Goal: Task Accomplishment & Management: Complete application form

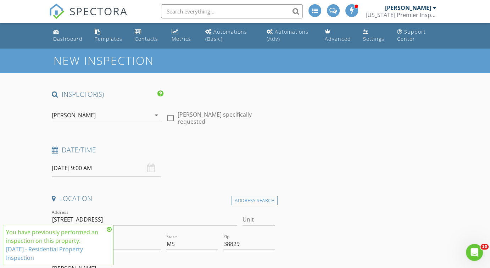
click at [62, 36] on div "Dashboard" at bounding box center [67, 38] width 29 height 7
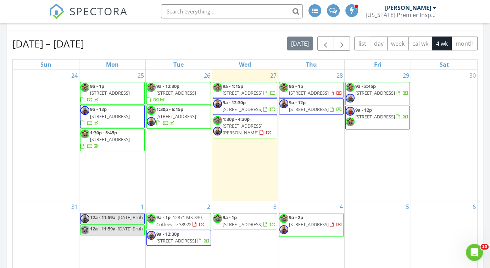
scroll to position [327, 0]
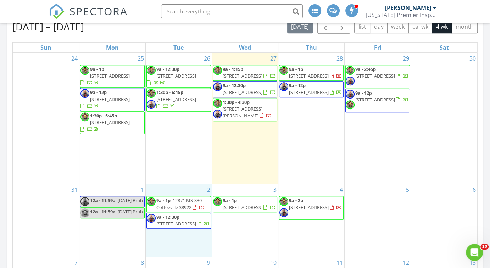
click at [180, 239] on div "2 9a - 1p 12871 MS-330, Coffeeville 38922 9a - 12:30p 200 N Lane Dr, Tupelo 388…" at bounding box center [179, 220] width 66 height 72
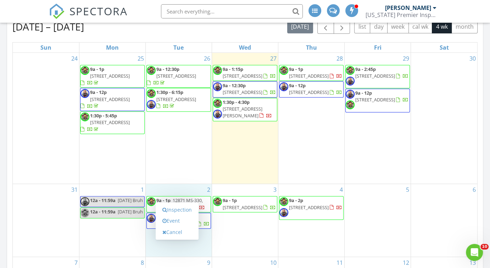
click at [174, 209] on link "Inspection" at bounding box center [177, 209] width 37 height 11
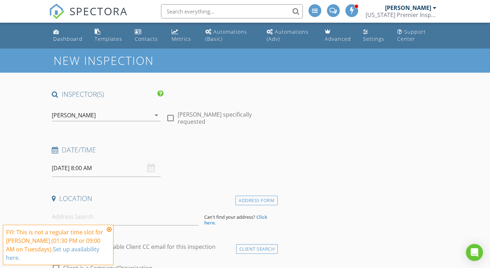
click at [156, 115] on icon "arrow_drop_down" at bounding box center [156, 115] width 9 height 9
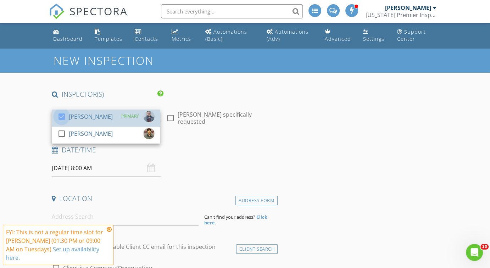
click at [62, 117] on div at bounding box center [62, 117] width 12 height 12
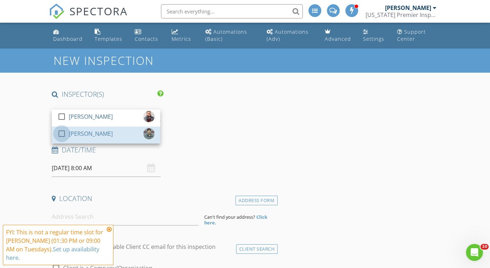
click at [61, 133] on div at bounding box center [62, 134] width 12 height 12
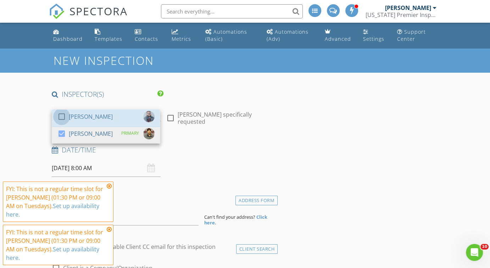
click at [61, 118] on div at bounding box center [62, 117] width 12 height 12
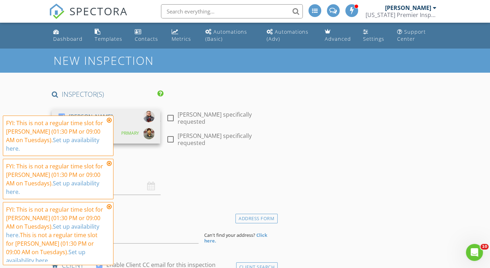
click at [108, 123] on icon at bounding box center [109, 120] width 5 height 6
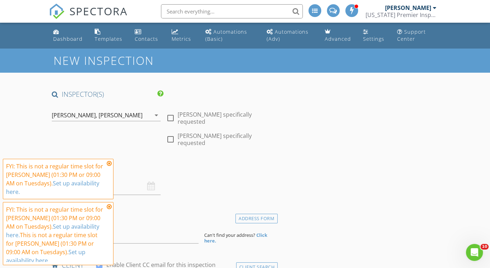
click at [111, 166] on icon at bounding box center [109, 164] width 5 height 6
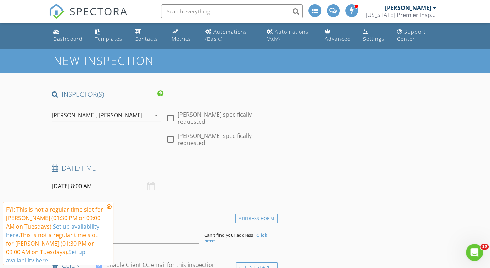
click at [110, 207] on icon at bounding box center [109, 207] width 5 height 6
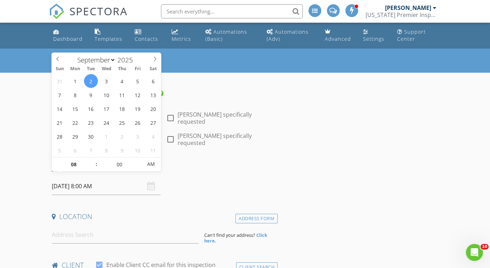
click at [101, 182] on input "09/02/2025 8:00 AM" at bounding box center [106, 186] width 108 height 17
type input "09"
type input "09/02/2025 9:00 AM"
click at [91, 160] on span at bounding box center [92, 160] width 5 height 7
type input "10"
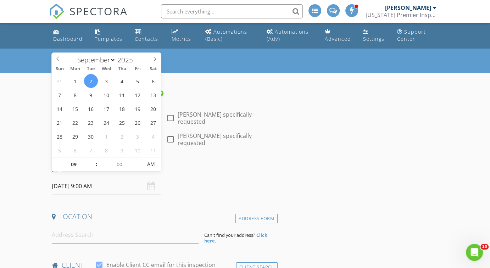
type input "09/02/2025 10:00 AM"
click at [91, 160] on span at bounding box center [92, 160] width 5 height 7
type input "11"
type input "09/02/2025 11:00 AM"
click at [91, 160] on span at bounding box center [92, 160] width 5 height 7
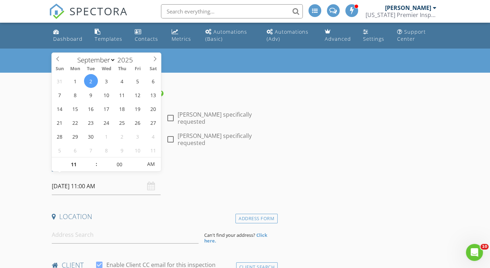
type input "12"
type input "09/02/2025 12:00 PM"
click at [91, 160] on span at bounding box center [92, 160] width 5 height 7
type input "01"
type input "09/02/2025 1:00 PM"
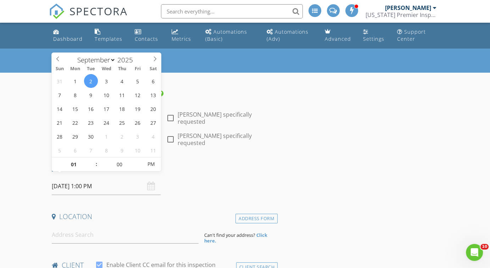
click at [91, 160] on span at bounding box center [92, 160] width 5 height 7
type input "05"
type input "09/02/2025 1:05 PM"
click at [139, 160] on span at bounding box center [138, 160] width 5 height 7
type input "10"
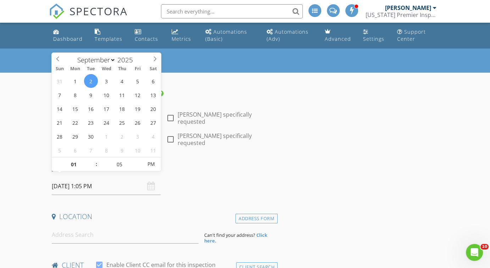
type input "09/02/2025 1:10 PM"
click at [139, 160] on span at bounding box center [138, 160] width 5 height 7
type input "15"
type input "09/02/2025 1:15 PM"
click at [139, 160] on span at bounding box center [138, 160] width 5 height 7
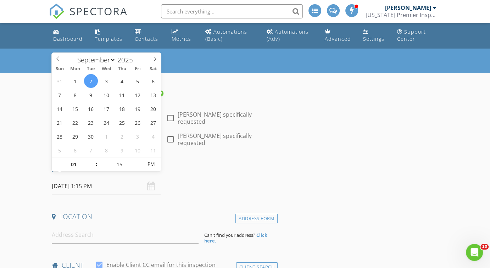
type input "20"
type input "09/02/2025 1:20 PM"
click at [139, 160] on span at bounding box center [138, 160] width 5 height 7
type input "25"
type input "09/02/2025 1:25 PM"
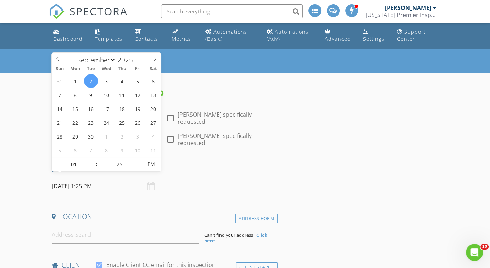
click at [139, 160] on span at bounding box center [138, 160] width 5 height 7
type input "30"
type input "09/02/2025 1:30 PM"
click at [139, 160] on span at bounding box center [138, 160] width 5 height 7
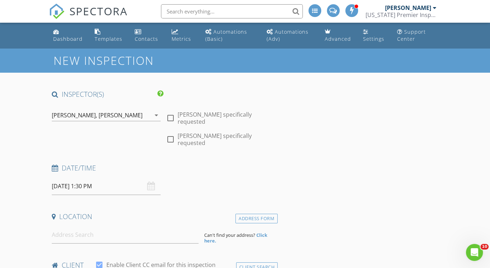
click at [102, 233] on input at bounding box center [125, 234] width 147 height 17
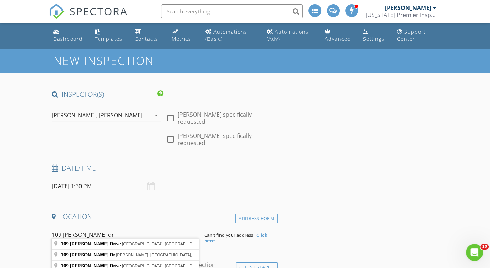
type input "109 Miller Drive, Booneville, MS, USA"
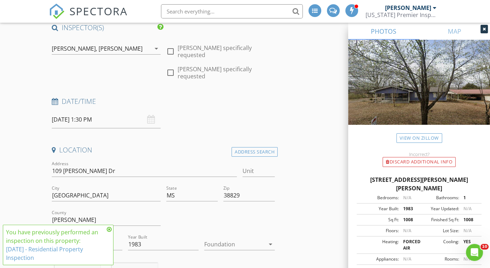
scroll to position [67, 0]
click at [484, 33] on link "MAP" at bounding box center [454, 31] width 71 height 17
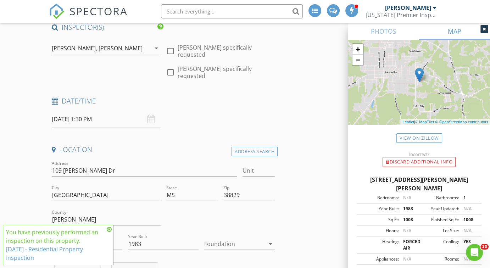
click at [110, 229] on icon at bounding box center [109, 229] width 5 height 6
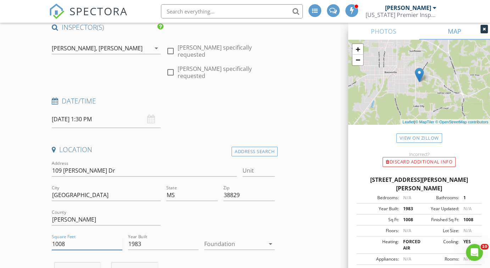
click at [91, 238] on input "1008" at bounding box center [87, 244] width 71 height 12
type input "1200"
click at [221, 238] on div at bounding box center [234, 243] width 61 height 11
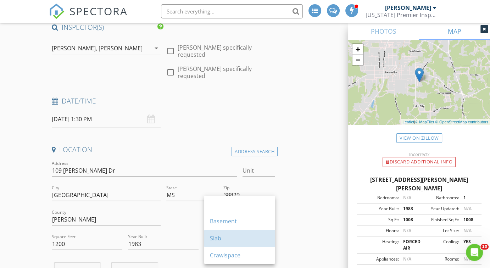
click at [221, 236] on div "Slab" at bounding box center [239, 238] width 59 height 9
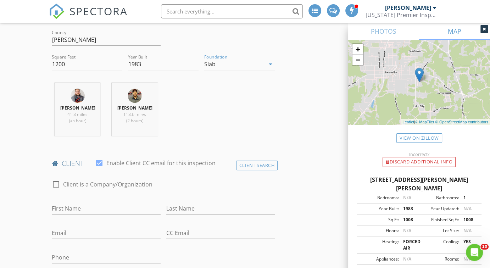
scroll to position [247, 0]
click at [128, 203] on input "First Name" at bounding box center [106, 208] width 108 height 12
type input "Bronson"
type input "Pitts"
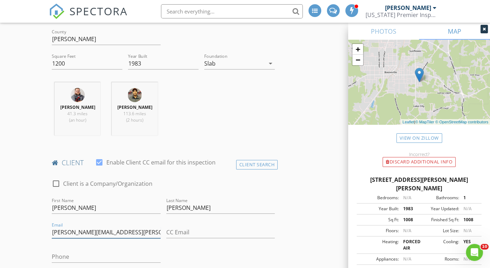
type input "[PERSON_NAME][EMAIL_ADDRESS][PERSON_NAME][DOMAIN_NAME]"
type input "[PHONE_NUMBER]"
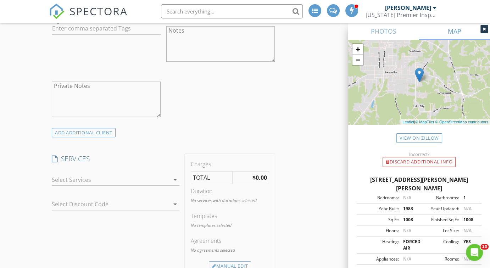
scroll to position [549, 0]
click at [94, 176] on div at bounding box center [111, 179] width 118 height 11
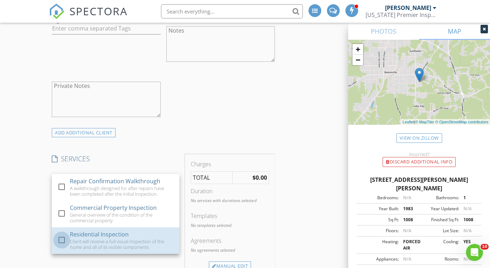
click at [64, 234] on div at bounding box center [62, 240] width 12 height 12
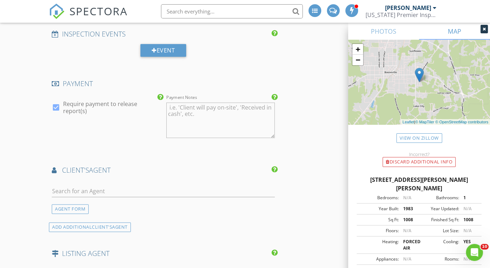
scroll to position [827, 0]
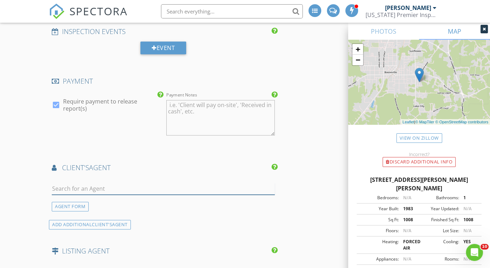
click at [78, 183] on input "text" at bounding box center [163, 189] width 223 height 12
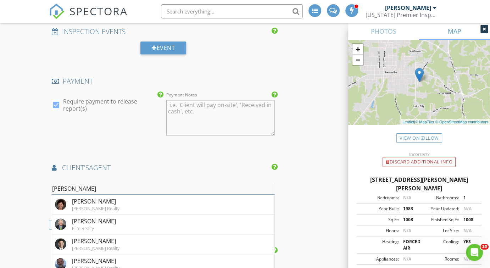
type input "[PERSON_NAME]"
click at [99, 225] on div "Elite Realty" at bounding box center [94, 228] width 44 height 6
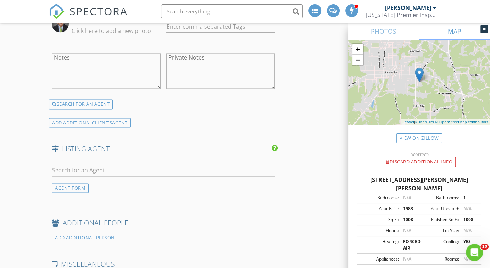
scroll to position [1120, 0]
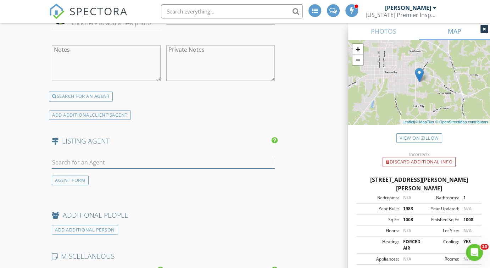
click at [89, 157] on input "text" at bounding box center [163, 163] width 223 height 12
type input "d"
type input "c"
drag, startPoint x: 89, startPoint y: 153, endPoint x: 248, endPoint y: -17, distance: 233.5
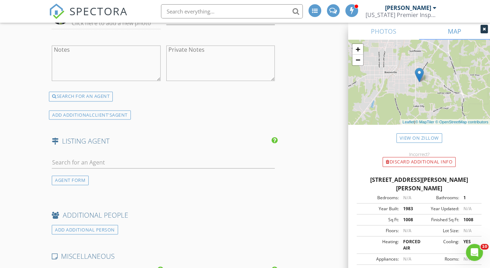
click at [66, 175] on div "AGENT FORM" at bounding box center [70, 180] width 37 height 10
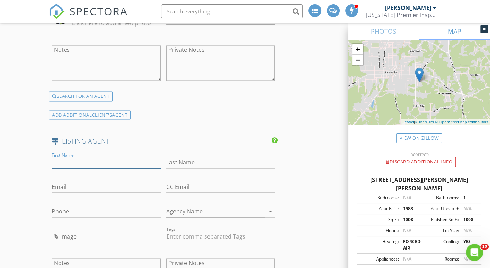
click at [72, 157] on input "First Name" at bounding box center [106, 163] width 108 height 12
type input "Dewayne"
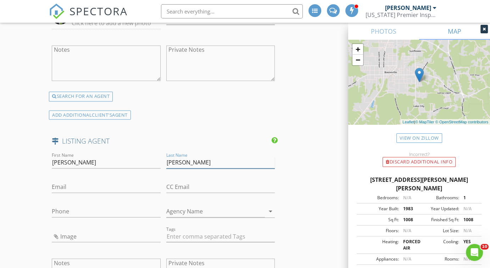
type input "Crumley"
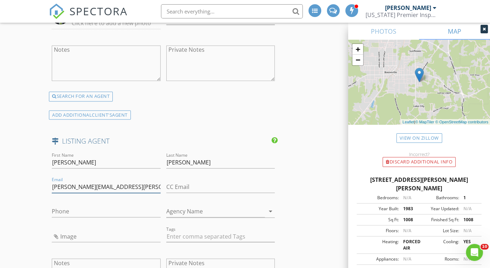
type input "[PERSON_NAME][EMAIL_ADDRESS][PERSON_NAME][DOMAIN_NAME]"
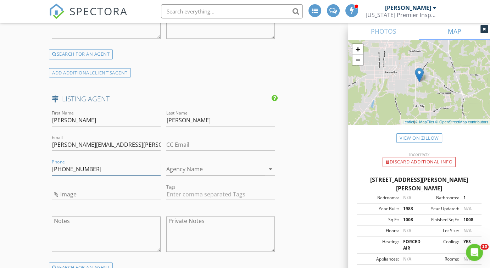
type input "[PHONE_NUMBER]"
click at [63, 188] on input "Image" at bounding box center [106, 194] width 108 height 12
type input "Screenshot 2025-08-27 152545.png"
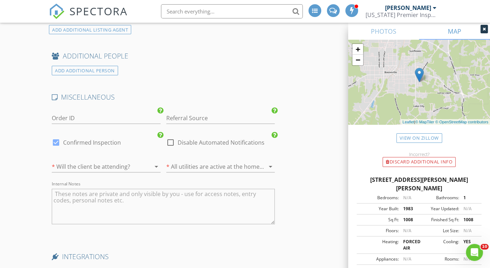
scroll to position [1418, 0]
click at [69, 197] on textarea "Internal Notes" at bounding box center [163, 206] width 223 height 35
type textarea "code: 0541 client may show up towards end to pay."
click at [482, 32] on div at bounding box center [483, 29] width 7 height 9
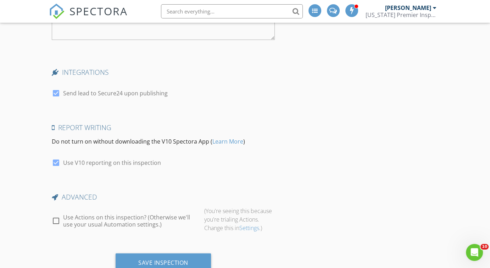
scroll to position [1620, 0]
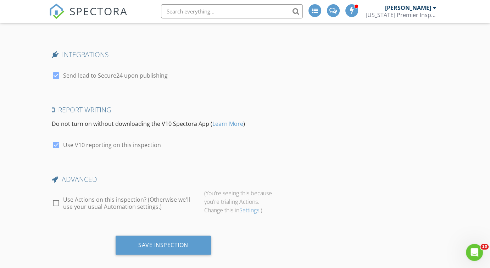
click at [204, 240] on div "Save Inspection" at bounding box center [163, 245] width 95 height 19
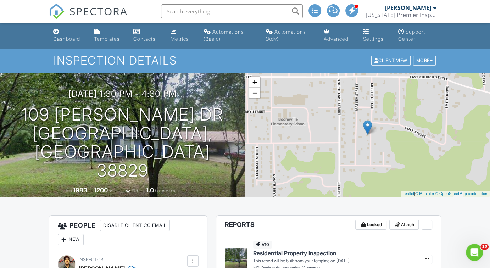
click at [139, 35] on link "Contacts" at bounding box center [146, 36] width 32 height 20
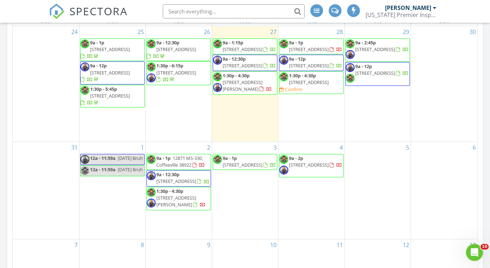
scroll to position [319, 0]
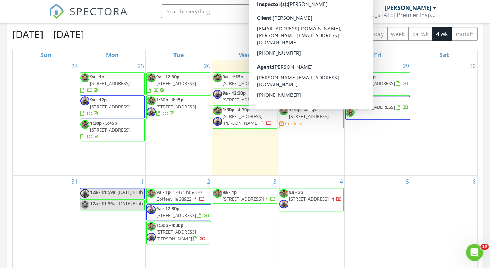
click at [326, 127] on span "1:30p - 4:30p 107 Meadow Ln, Houston 38851 Confirm" at bounding box center [311, 116] width 64 height 21
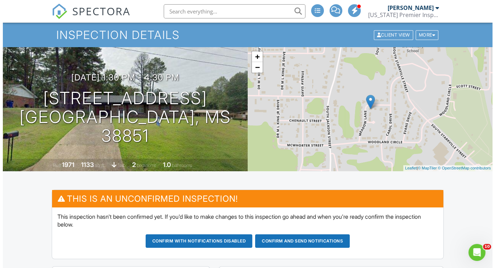
scroll to position [22, 0]
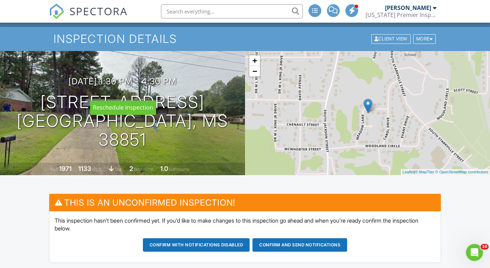
click at [0, 0] on div at bounding box center [0, 0] width 0 height 0
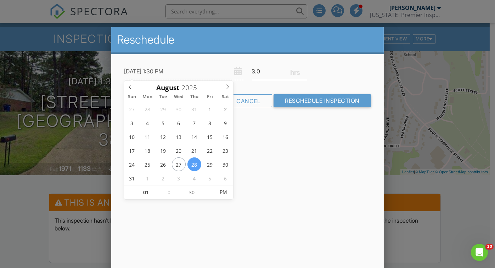
type input "[DATE] 1:30 PM"
click at [308, 158] on div "Reschedule 09/03/2025 1:30 PM 3.0 Warning: this date/time is in the past. Cance…" at bounding box center [247, 151] width 272 height 248
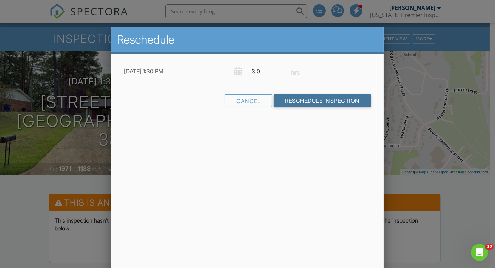
click at [298, 102] on input "Reschedule Inspection" at bounding box center [322, 100] width 97 height 13
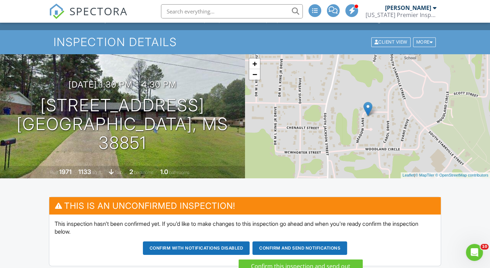
scroll to position [84, 0]
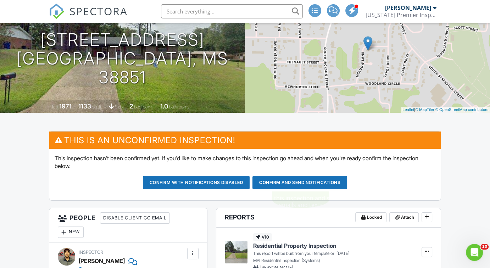
click at [250, 184] on button "Confirm and send notifications" at bounding box center [196, 182] width 107 height 13
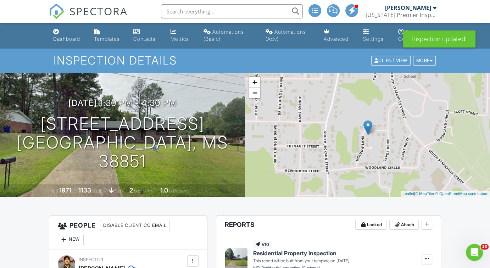
click at [67, 29] on link "Dashboard" at bounding box center [67, 36] width 35 height 20
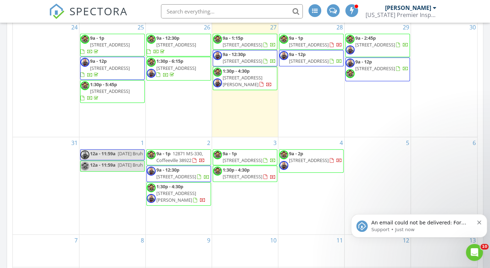
scroll to position [362, 0]
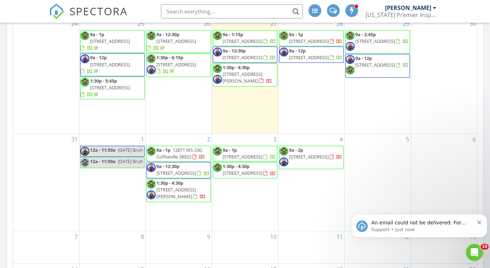
click at [431, 233] on p "Support • Just now" at bounding box center [422, 229] width 102 height 6
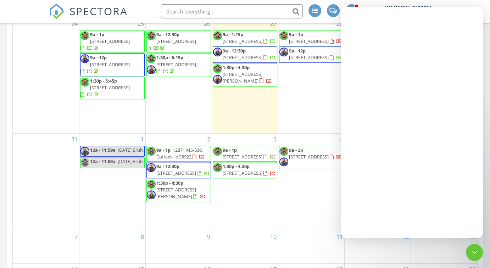
scroll to position [0, 0]
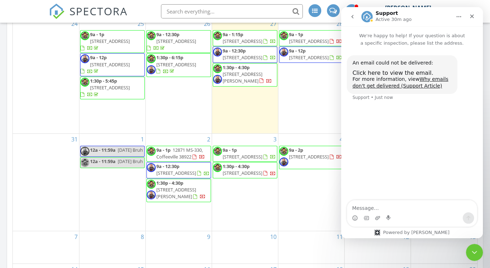
click at [403, 72] on span "Click here to view the email." at bounding box center [392, 72] width 81 height 7
click at [468, 18] on div "Close" at bounding box center [471, 16] width 13 height 13
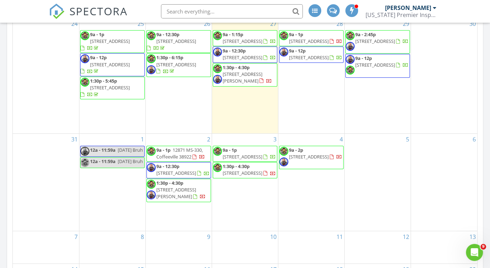
click at [5, 223] on div "Today Cory Seawright 9:00 am 101 Co Rd 5250, Booneville, MS 38829 Cory Seawrigh…" at bounding box center [245, 60] width 490 height 645
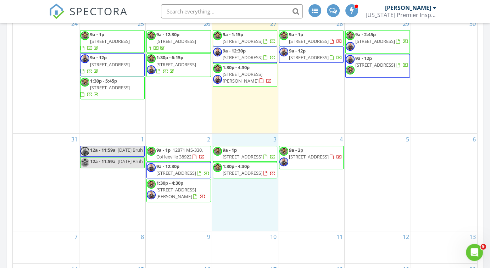
click at [243, 201] on div "3 9a - 1p 120 Leigh St, Tupelo 38801 1:30p - 4:30p 107 Meadow Ln, Houston 38851" at bounding box center [245, 182] width 66 height 97
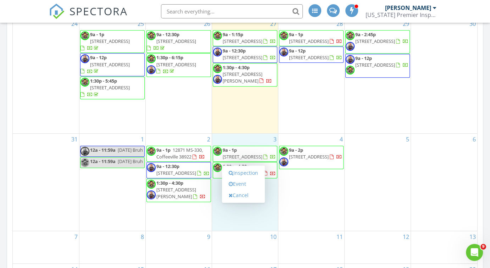
click at [244, 171] on link "Inspection" at bounding box center [243, 172] width 37 height 11
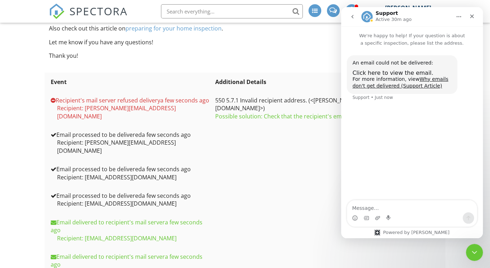
scroll to position [124, 0]
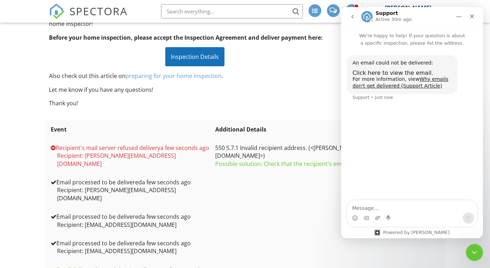
click at [473, 17] on icon "Close" at bounding box center [472, 17] width 4 height 4
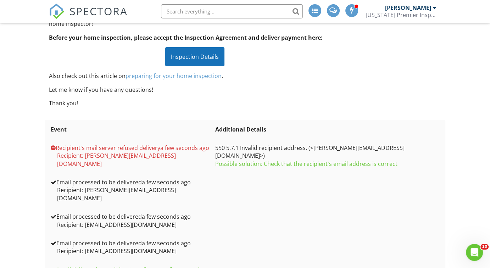
scroll to position [0, 0]
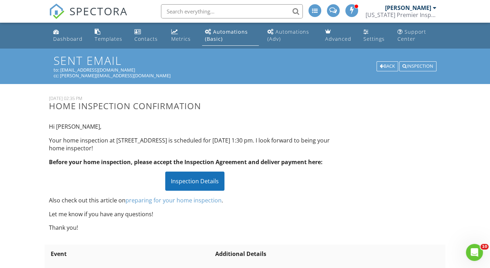
click at [68, 35] on div "Dashboard" at bounding box center [67, 38] width 29 height 7
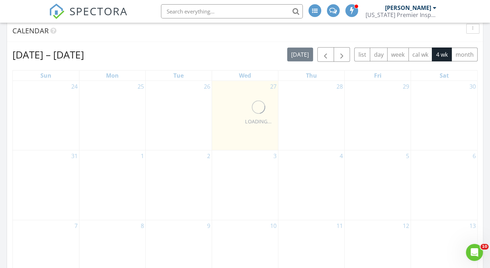
scroll to position [350, 0]
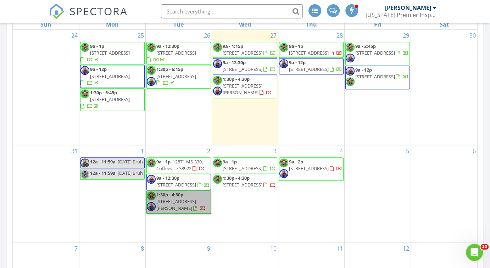
drag, startPoint x: 193, startPoint y: 209, endPoint x: 179, endPoint y: 206, distance: 15.0
click at [179, 206] on link "1:30p - 4:30p [STREET_ADDRESS][PERSON_NAME]" at bounding box center [178, 201] width 65 height 23
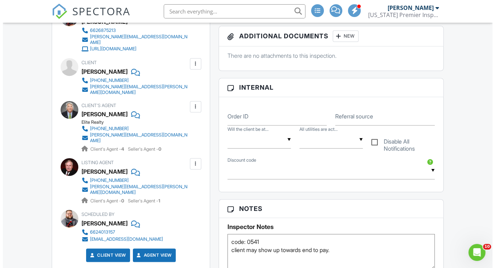
scroll to position [291, 0]
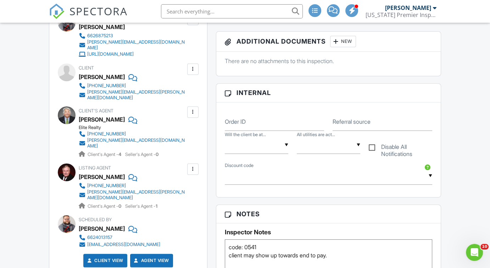
click at [194, 72] on div at bounding box center [192, 69] width 7 height 7
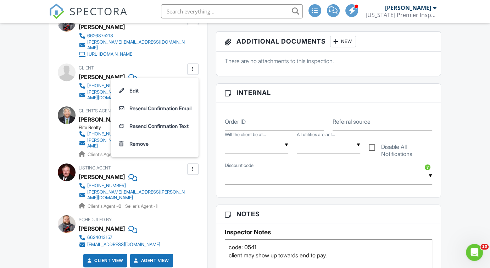
click at [149, 94] on li "Edit" at bounding box center [154, 91] width 79 height 18
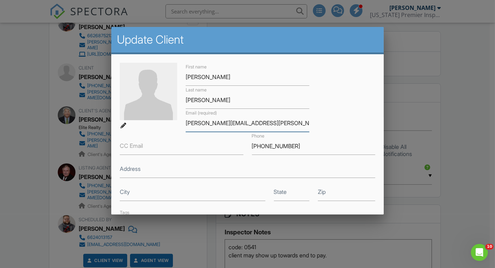
click at [219, 122] on input "bronson.pitts@gmail.com" at bounding box center [247, 122] width 123 height 17
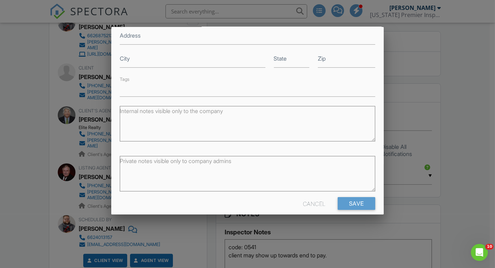
scroll to position [142, 0]
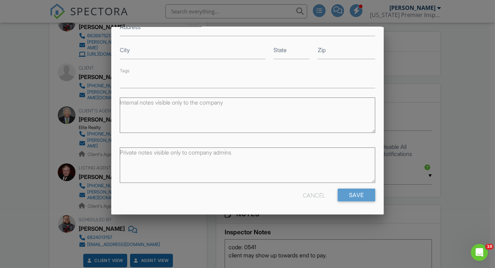
type input "bronson.pitts2007@gmail.com"
click at [351, 193] on input "Save" at bounding box center [357, 195] width 38 height 13
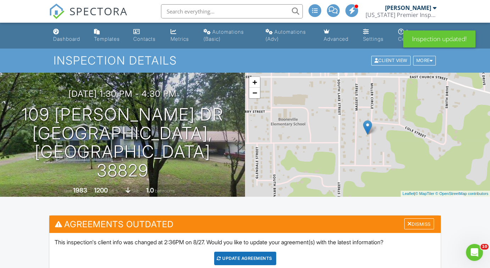
click at [265, 254] on div "Update Agreements" at bounding box center [245, 258] width 62 height 13
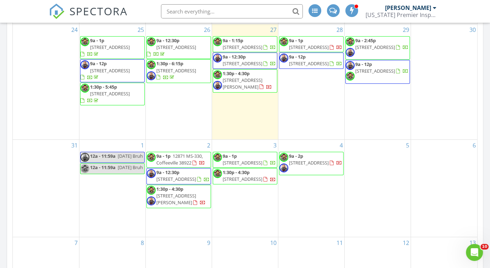
scroll to position [356, 0]
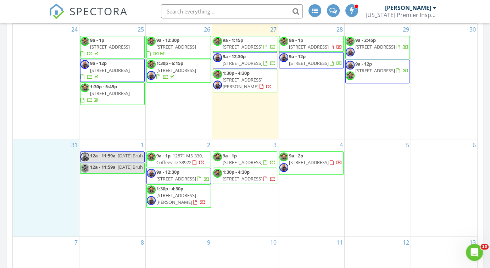
click at [76, 218] on div "31" at bounding box center [46, 187] width 66 height 97
click at [478, 121] on div "[DATE] – [DATE] [DATE] list day week cal wk 4 wk month Sun Mon Tue Wed Thu Fri …" at bounding box center [245, 146] width 476 height 323
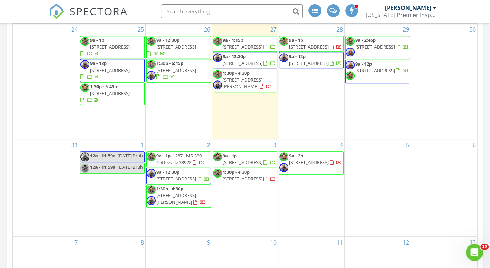
click at [257, 177] on span "[STREET_ADDRESS]" at bounding box center [243, 178] width 40 height 6
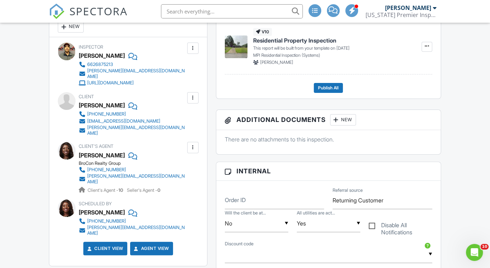
click at [471, 254] on icon "Open Intercom Messenger" at bounding box center [475, 253] width 12 height 12
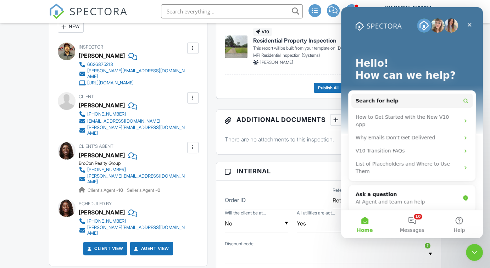
click at [408, 225] on button "10 Messages" at bounding box center [411, 224] width 47 height 28
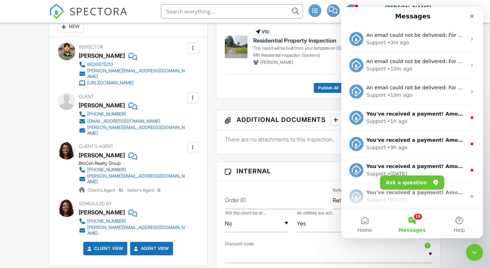
click at [441, 44] on div "Support • 3m ago" at bounding box center [416, 42] width 100 height 7
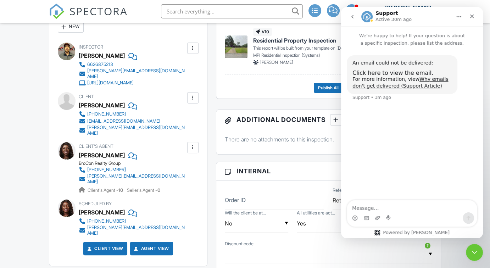
click at [396, 74] on span "Click here to view the email." at bounding box center [392, 72] width 81 height 7
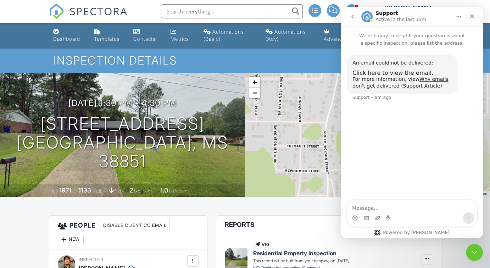
click at [471, 17] on icon "Close" at bounding box center [472, 16] width 6 height 6
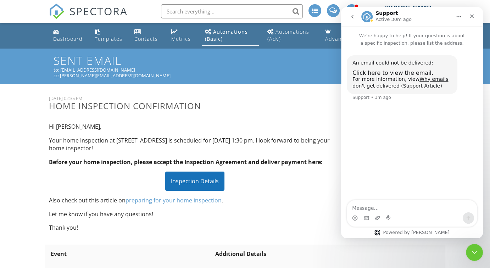
click at [472, 19] on icon "Close" at bounding box center [472, 16] width 6 height 6
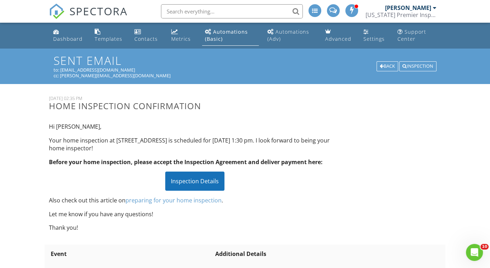
click at [70, 42] on div "Dashboard" at bounding box center [67, 38] width 29 height 7
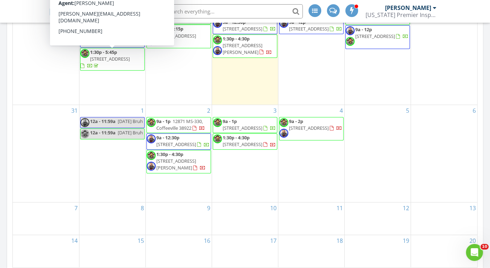
scroll to position [391, 0]
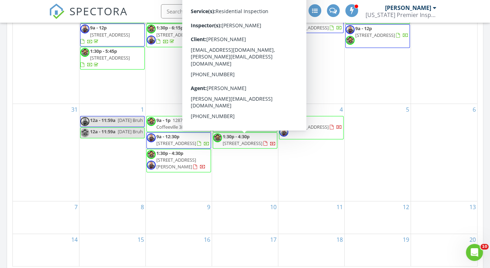
click at [264, 147] on span "1:30p - 4:30p 107 Meadow Ln, Houston 38851" at bounding box center [245, 140] width 64 height 14
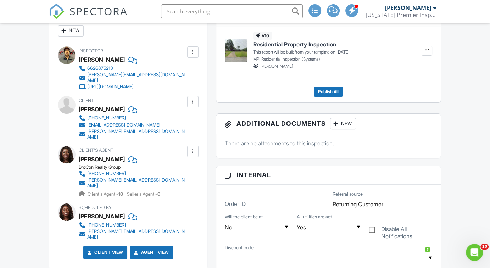
click at [195, 102] on div at bounding box center [192, 101] width 7 height 7
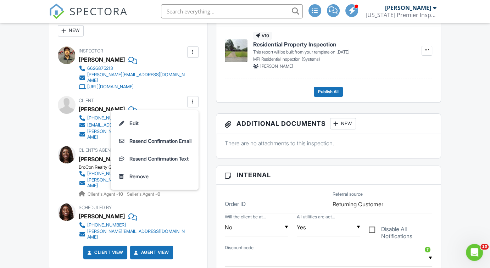
click at [141, 126] on li "Edit" at bounding box center [154, 123] width 79 height 18
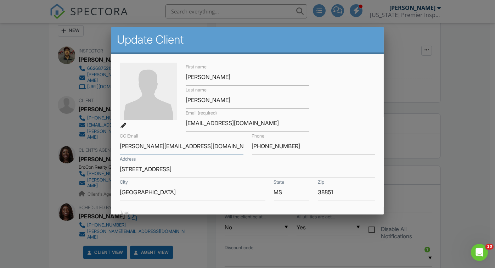
click at [189, 147] on input "levetta@cbtupelo.com" at bounding box center [181, 146] width 123 height 17
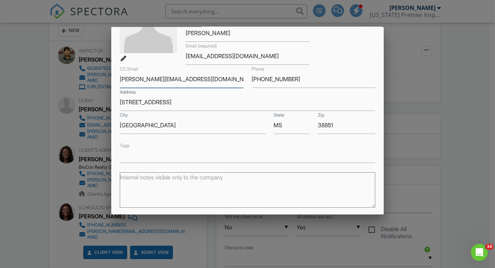
scroll to position [142, 0]
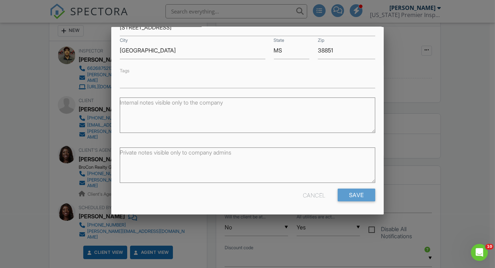
type input "levetta@broconrealty.com"
click at [355, 194] on input "Save" at bounding box center [357, 195] width 38 height 13
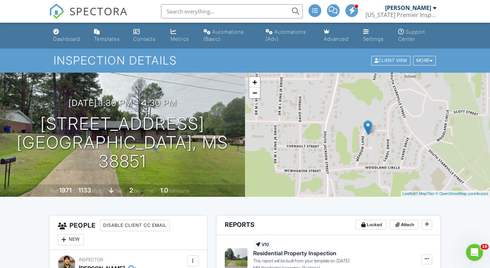
click at [68, 36] on div "Dashboard" at bounding box center [66, 39] width 27 height 6
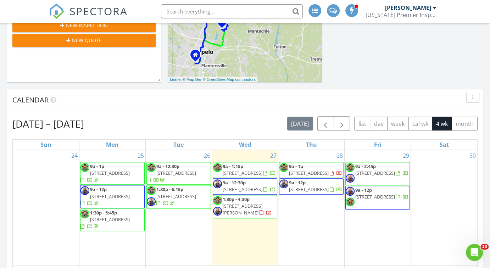
scroll to position [333, 0]
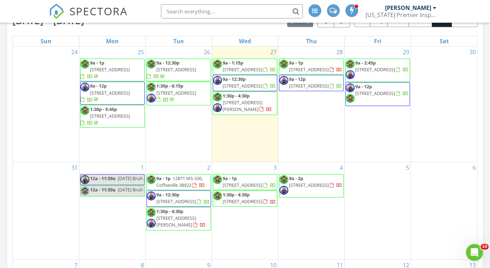
click at [196, 229] on link "1:30p - 4:30p [STREET_ADDRESS][PERSON_NAME]" at bounding box center [178, 218] width 65 height 23
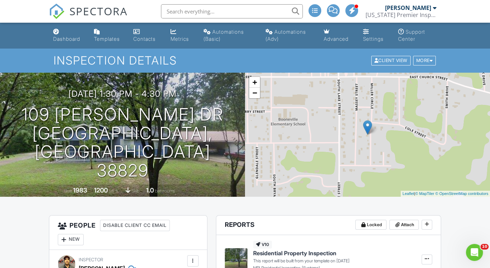
click at [138, 41] on div "Contacts" at bounding box center [144, 39] width 22 height 6
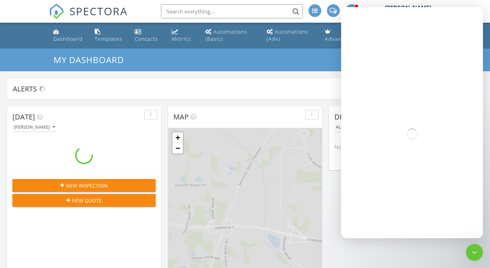
scroll to position [656, 500]
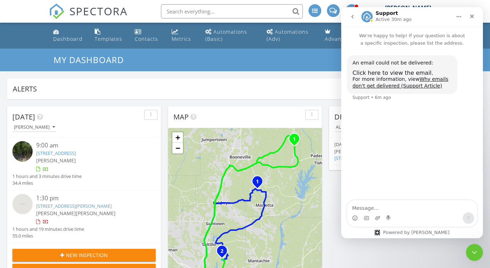
click at [371, 73] on span "Click here to view the email." at bounding box center [392, 72] width 81 height 7
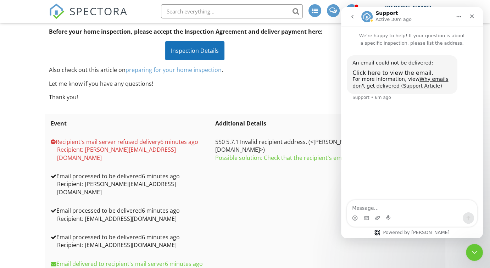
scroll to position [130, 0]
click at [472, 18] on icon "Close" at bounding box center [472, 16] width 6 height 6
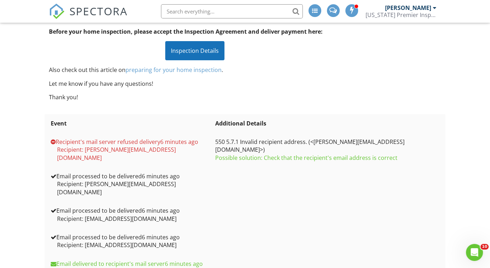
scroll to position [0, 0]
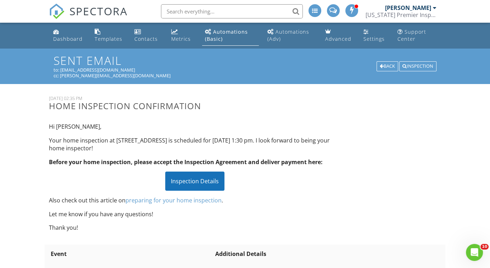
click at [60, 38] on div "Dashboard" at bounding box center [67, 38] width 29 height 7
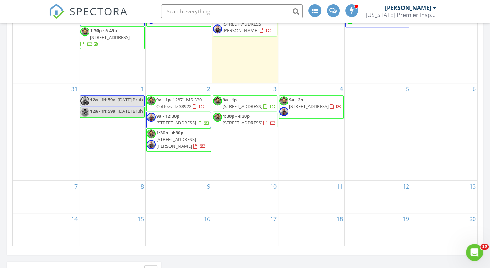
scroll to position [413, 0]
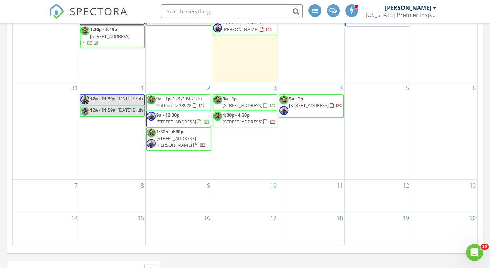
click at [199, 148] on span "1:30p - 4:30p 109 Miller Dr, Booneville 38829" at bounding box center [179, 138] width 64 height 21
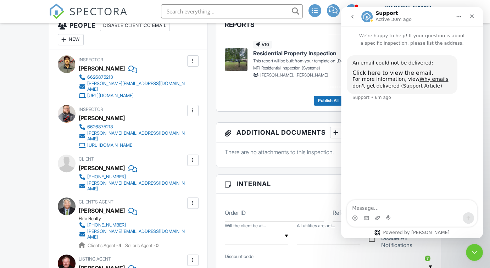
click at [385, 77] on div "For more information, view Why emails don't get delivered (Support Article)" at bounding box center [401, 83] width 99 height 14
click at [385, 73] on span "Click here to view the email." at bounding box center [392, 72] width 81 height 7
click at [354, 16] on icon "go back" at bounding box center [352, 17] width 6 height 6
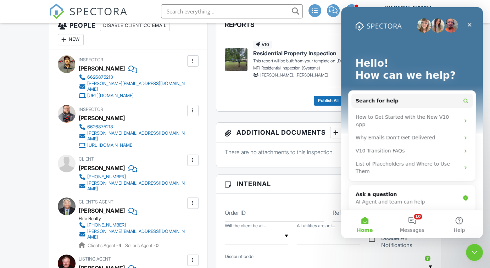
click at [466, 23] on div "Close" at bounding box center [469, 24] width 13 height 13
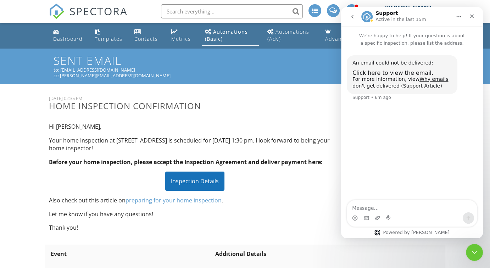
click at [471, 16] on icon "Close" at bounding box center [472, 16] width 6 height 6
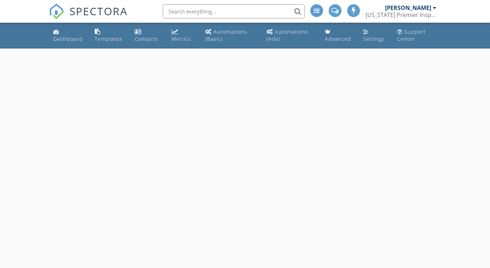
select select "8"
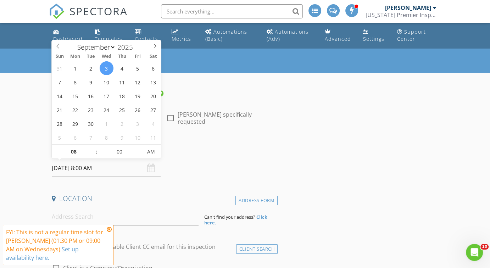
click at [108, 172] on input "09/03/2025 8:00 AM" at bounding box center [106, 168] width 108 height 17
type input "09"
type input "[DATE] 9:00 AM"
click at [92, 145] on span at bounding box center [92, 148] width 5 height 7
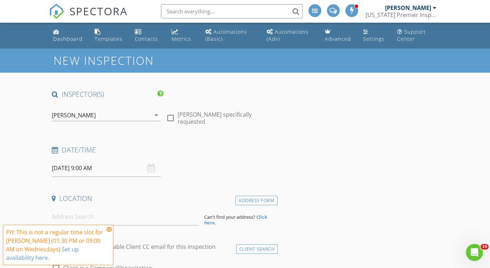
click at [110, 230] on icon at bounding box center [109, 229] width 5 height 6
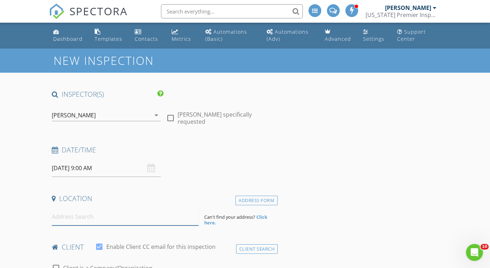
click at [106, 213] on input at bounding box center [125, 216] width 147 height 17
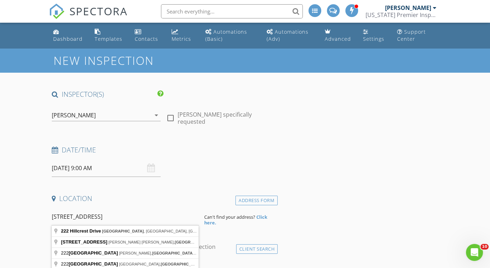
type input "222 Hillcrest Drive, Houston, MS, USA"
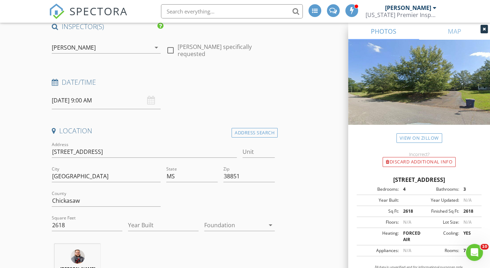
scroll to position [68, 0]
click at [485, 30] on icon at bounding box center [483, 29] width 3 height 4
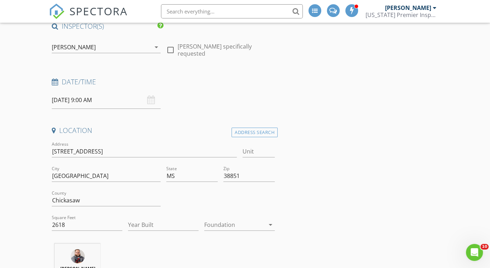
click at [72, 225] on input "2618" at bounding box center [87, 225] width 71 height 12
type input "2256"
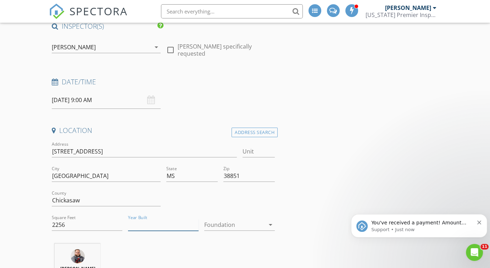
click at [143, 229] on input "Year Built" at bounding box center [163, 225] width 71 height 12
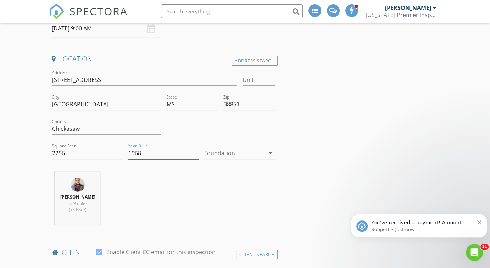
type input "1968"
click at [263, 151] on div at bounding box center [234, 152] width 61 height 11
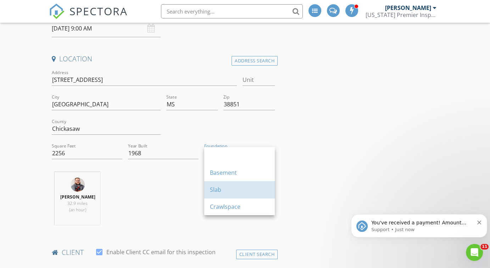
click at [224, 190] on div "Slab" at bounding box center [239, 189] width 59 height 9
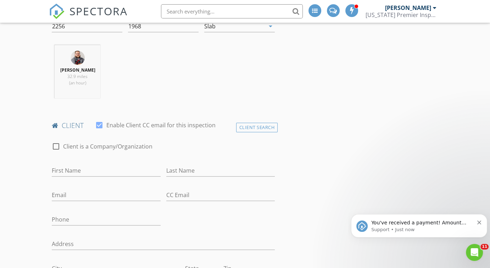
scroll to position [278, 0]
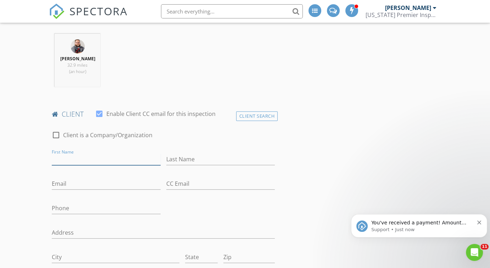
click at [78, 160] on input "First Name" at bounding box center [106, 159] width 108 height 12
type input "B"
type input "Bill"
type input "Swanson"
click at [56, 186] on input "Email" at bounding box center [106, 184] width 108 height 12
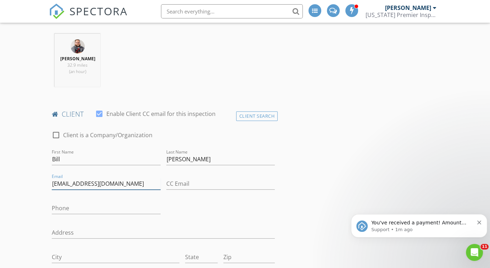
drag, startPoint x: 56, startPoint y: 186, endPoint x: 14, endPoint y: 209, distance: 47.8
type input "desertcarolbill@gmail.com"
click at [63, 208] on input "Phone" at bounding box center [106, 208] width 108 height 12
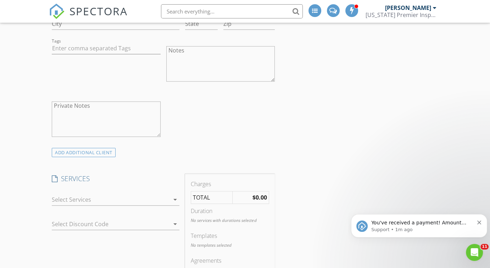
scroll to position [512, 0]
type input "775-253-2135"
click at [175, 196] on icon "arrow_drop_down" at bounding box center [175, 198] width 9 height 9
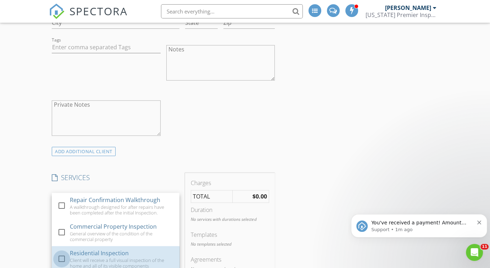
click at [62, 257] on div at bounding box center [62, 259] width 12 height 12
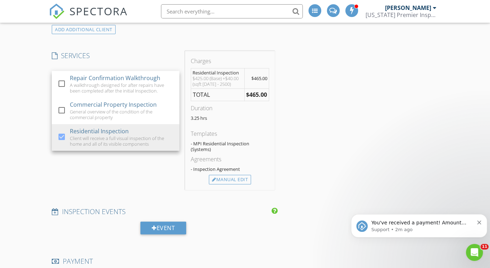
scroll to position [634, 0]
click at [236, 175] on div "Manual Edit" at bounding box center [230, 180] width 42 height 10
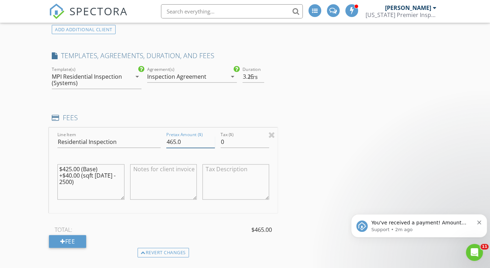
click at [176, 140] on input "465.0" at bounding box center [190, 142] width 49 height 12
type input "475.0"
click at [68, 174] on textarea "$425.00 (Base) +$40.00 (sqft 2000 - 2500)" at bounding box center [90, 181] width 67 height 35
type textarea "$425.00 (Base) +$50.00 (sqft 2000 - 2500)"
click at [33, 195] on div "New Inspection INSPECTOR(S) check_box Cory Seawright PRIMARY check_box_outline_…" at bounding box center [245, 204] width 490 height 1581
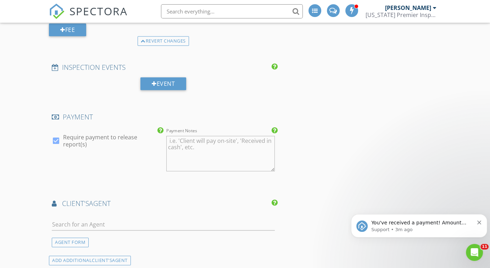
scroll to position [868, 0]
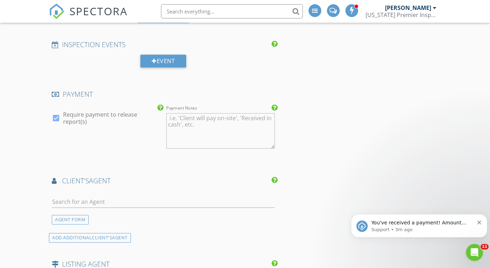
click at [67, 219] on div "AGENT FORM" at bounding box center [70, 220] width 37 height 10
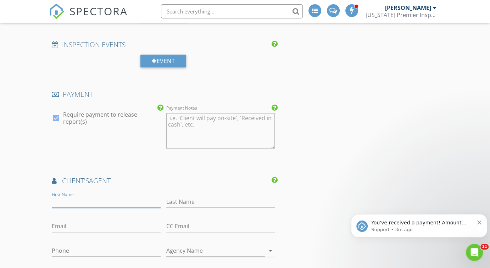
click at [69, 201] on input "First Name" at bounding box center [106, 202] width 108 height 12
type input "Robert"
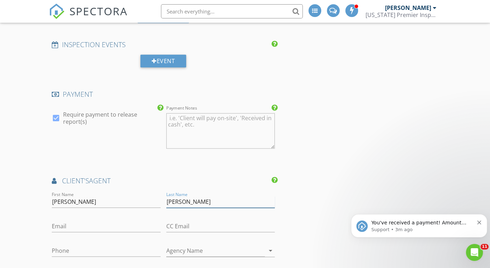
type input "Pearson"
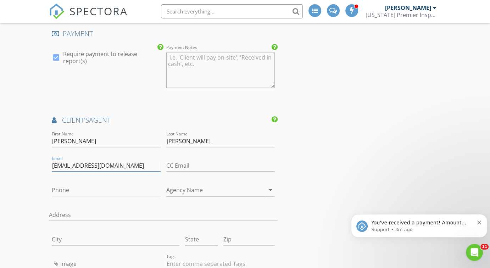
scroll to position [936, 0]
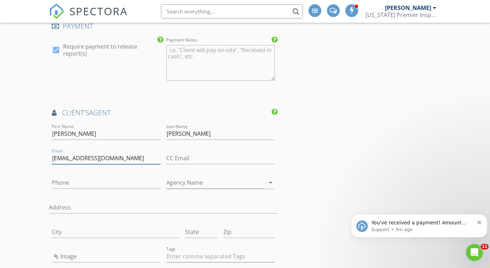
type input "bobp@ussouthland.com"
click at [74, 184] on input "Phone" at bounding box center [106, 183] width 108 height 12
type input "662-542-8787"
click at [189, 180] on input "Agency Name" at bounding box center [215, 183] width 99 height 12
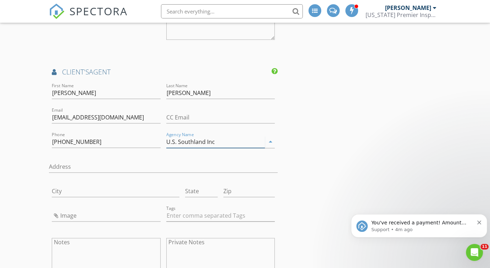
scroll to position [980, 0]
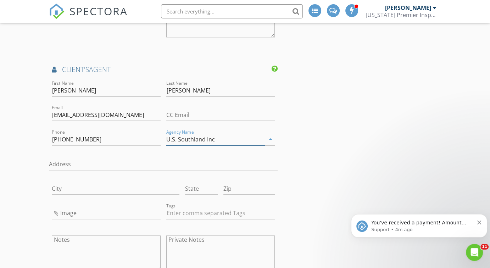
type input "U.S. Southland Inc"
click at [68, 211] on input "Image" at bounding box center [106, 213] width 108 height 12
type input "Screenshot 2025-08-27 151833.png"
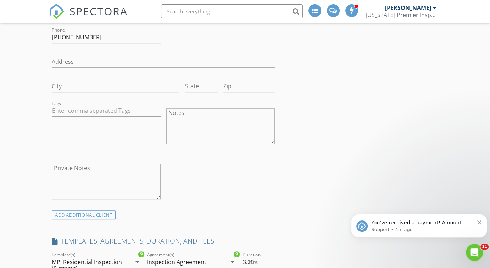
scroll to position [457, 0]
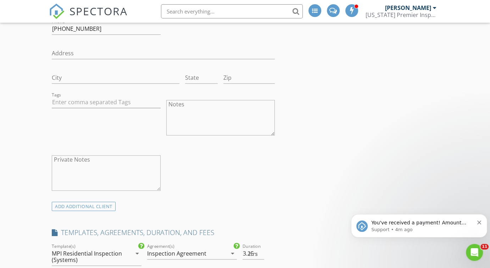
click at [81, 207] on div "ADD ADDITIONAL client" at bounding box center [84, 207] width 64 height 10
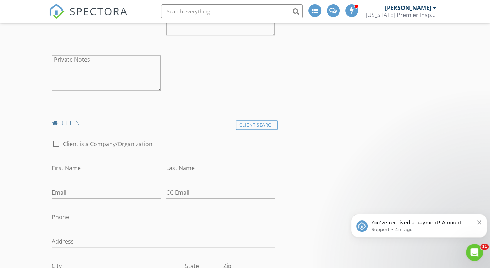
scroll to position [561, 0]
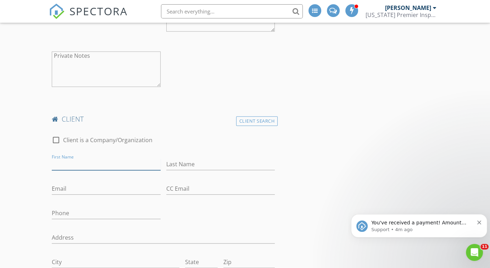
click at [73, 167] on input "First Name" at bounding box center [106, 164] width 108 height 12
type input "Carol"
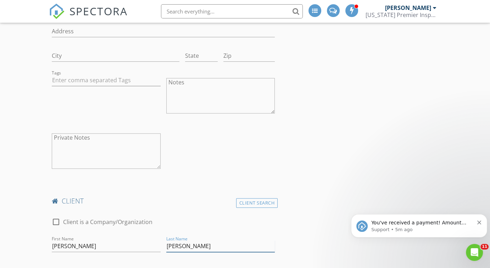
scroll to position [546, 0]
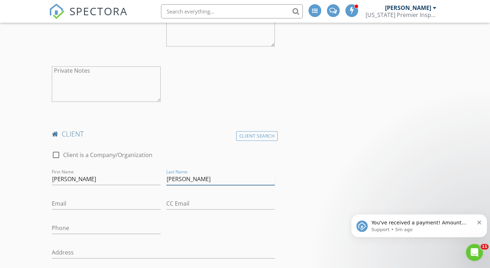
type input "Swanson"
click at [479, 224] on icon "Dismiss notification" at bounding box center [479, 222] width 4 height 4
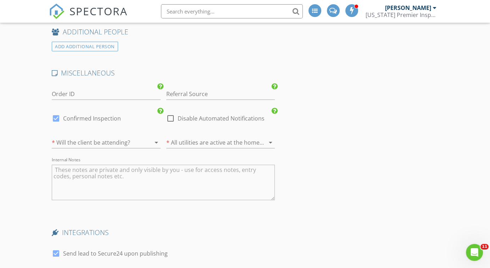
scroll to position [1642, 0]
click at [214, 181] on textarea "Internal Notes" at bounding box center [163, 181] width 223 height 35
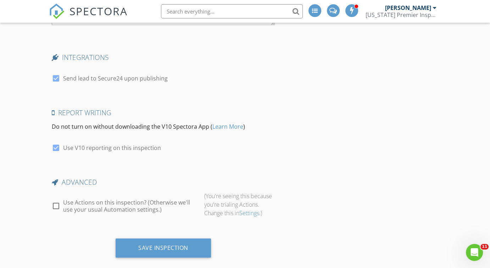
scroll to position [1825, 0]
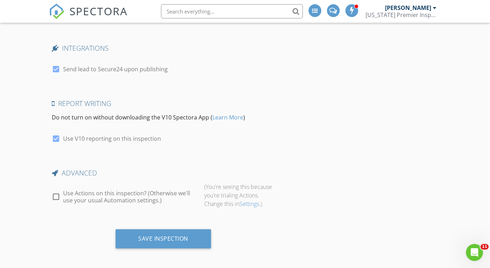
type textarea "Clients will be there the entirety of inspection. older couple. paying cash or …"
click at [171, 236] on div "Save Inspection" at bounding box center [163, 238] width 50 height 7
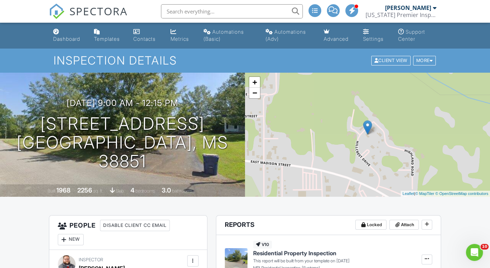
click at [61, 38] on div "Dashboard" at bounding box center [66, 39] width 27 height 6
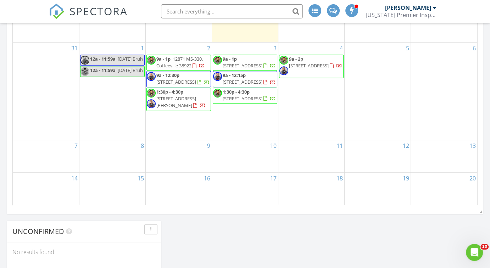
scroll to position [438, 0]
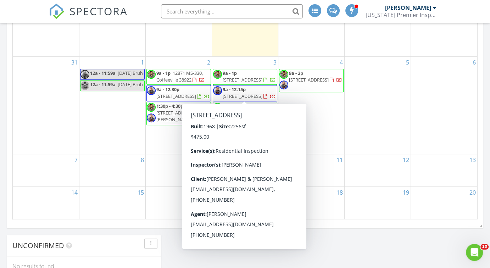
click at [247, 95] on span "[STREET_ADDRESS]" at bounding box center [243, 96] width 40 height 6
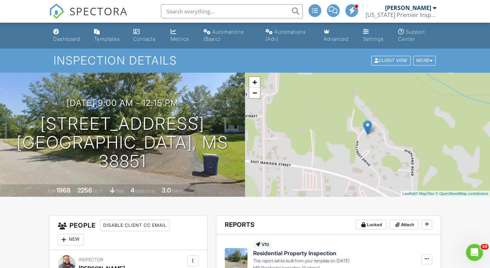
click at [65, 33] on link "Dashboard" at bounding box center [67, 36] width 35 height 20
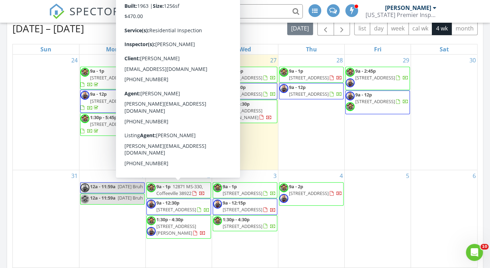
scroll to position [322, 0]
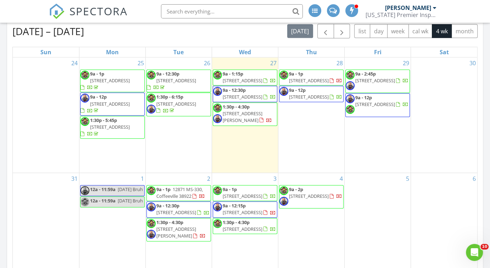
click at [254, 233] on span "1:30p - 4:30p [STREET_ADDRESS]" at bounding box center [245, 226] width 64 height 14
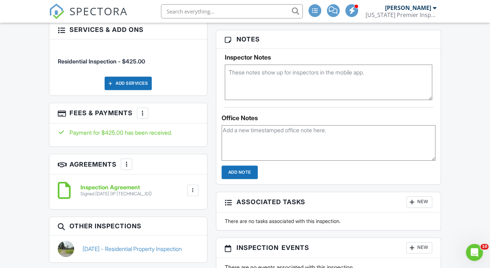
scroll to position [468, 0]
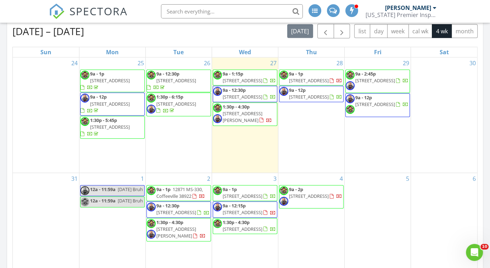
click at [254, 233] on span "1:30p - 4:30p [STREET_ADDRESS]" at bounding box center [245, 226] width 64 height 14
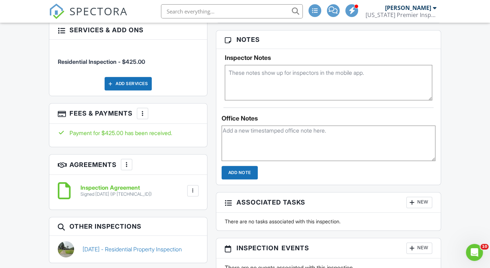
scroll to position [460, 0]
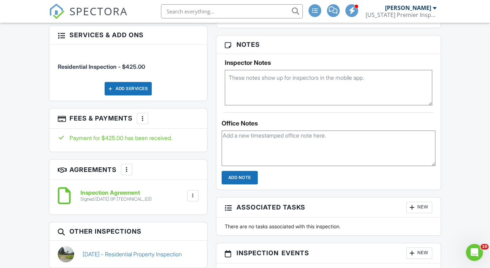
click at [270, 88] on textarea at bounding box center [328, 87] width 207 height 35
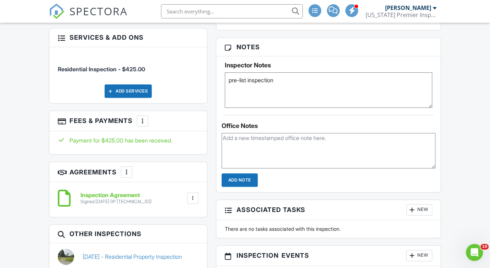
scroll to position [457, 0]
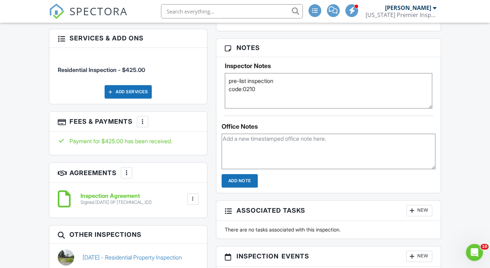
click at [243, 88] on textarea "pre-list inspection code:0210" at bounding box center [328, 90] width 207 height 35
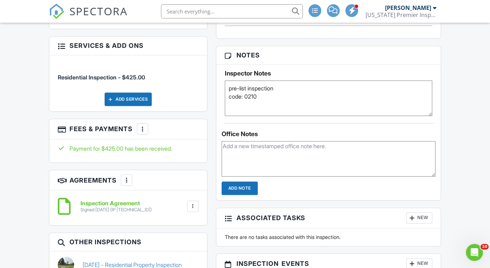
scroll to position [450, 0]
type textarea "pre-list inspection code: 0210"
drag, startPoint x: 215, startPoint y: 154, endPoint x: 211, endPoint y: 158, distance: 6.3
click at [211, 158] on div "People Disable Client CC Email New Inspector Client Client's Agent Listing Agen…" at bounding box center [128, 62] width 167 height 594
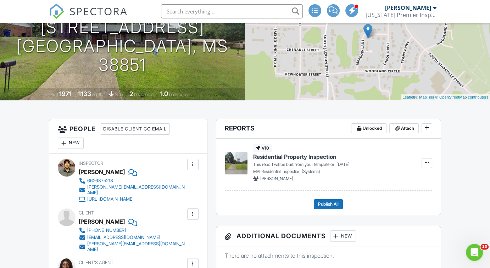
scroll to position [0, 0]
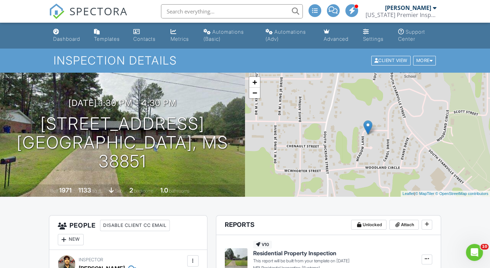
click at [70, 36] on div "Dashboard" at bounding box center [66, 39] width 27 height 6
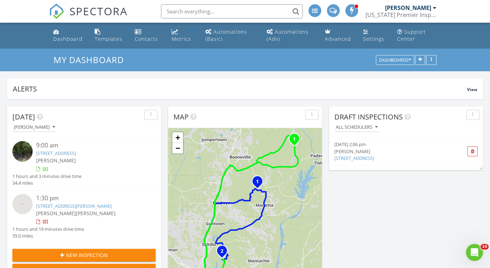
click at [61, 30] on link "Dashboard" at bounding box center [68, 36] width 36 height 20
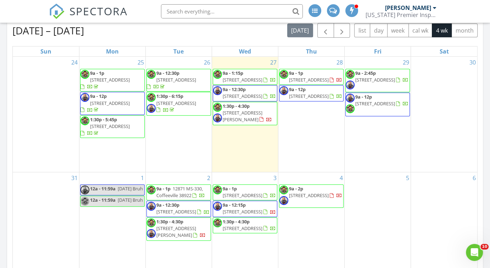
scroll to position [322, 0]
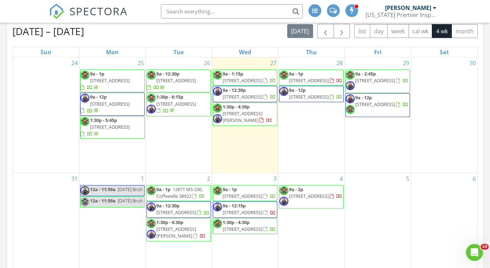
click at [289, 78] on span "[STREET_ADDRESS]" at bounding box center [309, 80] width 40 height 6
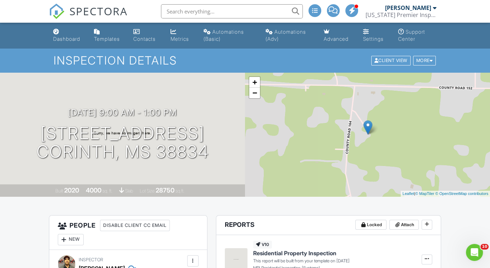
click at [65, 36] on div "Dashboard" at bounding box center [66, 39] width 27 height 6
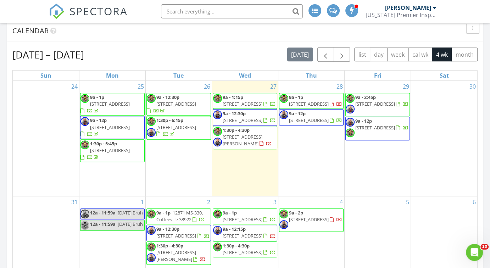
scroll to position [298, 0]
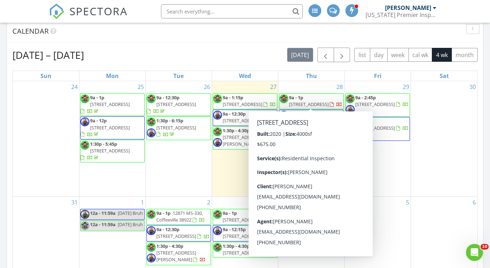
click at [312, 106] on span "[STREET_ADDRESS]" at bounding box center [309, 104] width 40 height 6
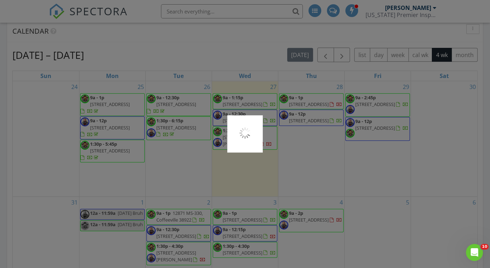
click at [312, 106] on div at bounding box center [245, 134] width 490 height 268
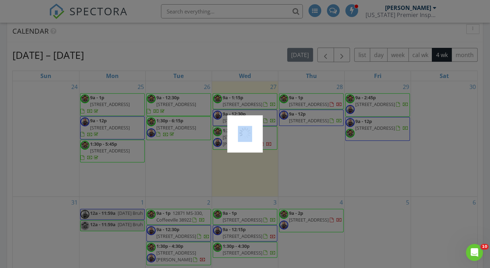
click at [312, 106] on div at bounding box center [245, 134] width 490 height 268
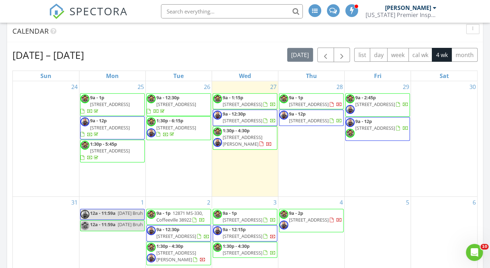
click at [312, 106] on div at bounding box center [245, 134] width 490 height 268
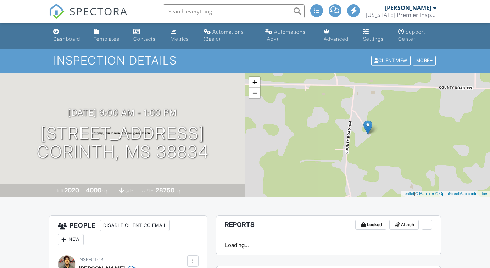
click at [312, 106] on div "+ − Leaflet | © MapTiler © OpenStreetMap contributors" at bounding box center [367, 135] width 245 height 124
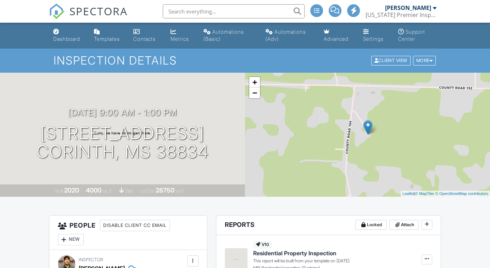
click at [312, 106] on div "+ − Leaflet | © MapTiler © OpenStreetMap contributors" at bounding box center [367, 135] width 245 height 124
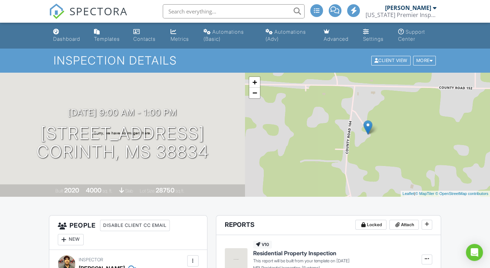
click at [312, 106] on div "+ − Leaflet | © MapTiler © OpenStreetMap contributors" at bounding box center [367, 135] width 245 height 124
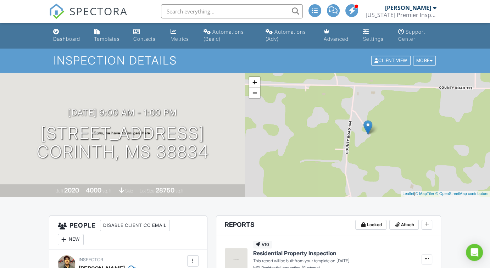
click at [312, 106] on div "+ − Leaflet | © MapTiler © OpenStreetMap contributors" at bounding box center [367, 135] width 245 height 124
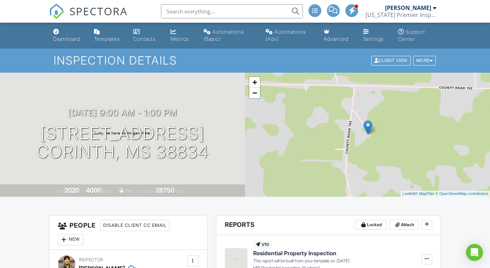
click at [312, 106] on div "+ − Leaflet | © MapTiler © OpenStreetMap contributors" at bounding box center [367, 135] width 245 height 124
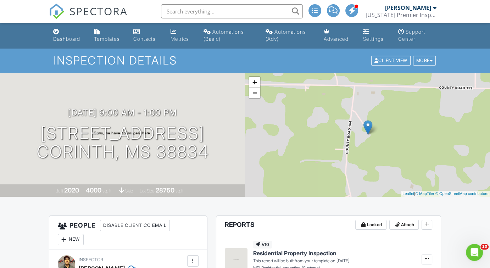
click at [312, 106] on div "+ − Leaflet | © MapTiler © OpenStreetMap contributors" at bounding box center [367, 135] width 245 height 124
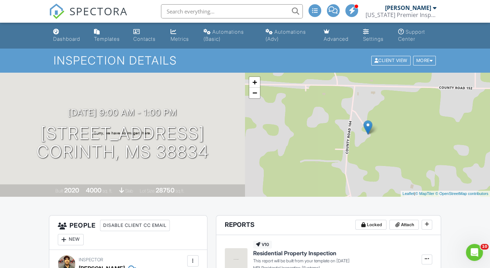
click at [312, 106] on div "+ − Leaflet | © MapTiler © OpenStreetMap contributors" at bounding box center [367, 135] width 245 height 124
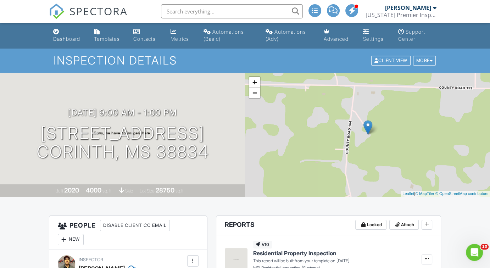
click at [312, 106] on div "+ − Leaflet | © MapTiler © OpenStreetMap contributors" at bounding box center [367, 135] width 245 height 124
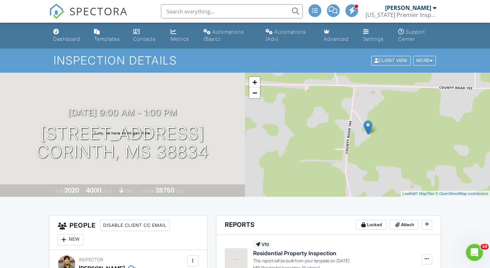
click at [312, 106] on div "+ − Leaflet | © MapTiler © OpenStreetMap contributors" at bounding box center [367, 135] width 245 height 124
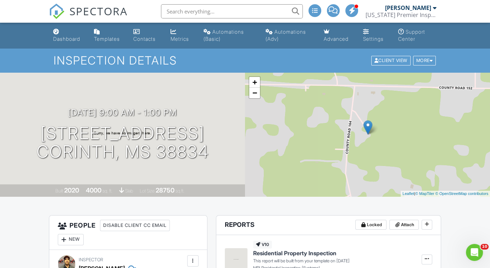
click at [312, 106] on div "+ − Leaflet | © MapTiler © OpenStreetMap contributors" at bounding box center [367, 135] width 245 height 124
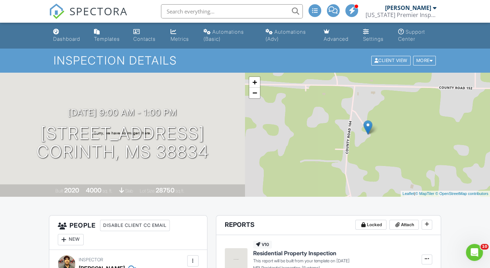
click at [312, 106] on div "+ − Leaflet | © MapTiler © OpenStreetMap contributors" at bounding box center [367, 135] width 245 height 124
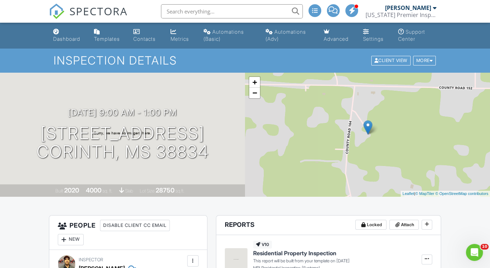
click at [312, 106] on div "+ − Leaflet | © MapTiler © OpenStreetMap contributors" at bounding box center [367, 135] width 245 height 124
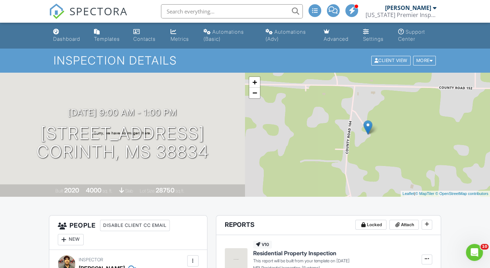
click at [312, 106] on div "+ − Leaflet | © MapTiler © OpenStreetMap contributors" at bounding box center [367, 135] width 245 height 124
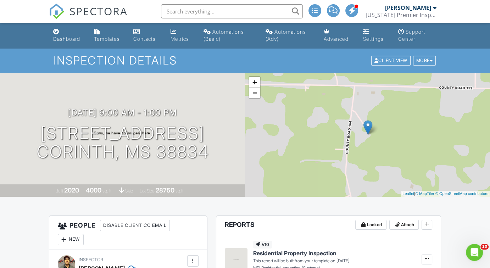
click at [312, 106] on div "+ − Leaflet | © MapTiler © OpenStreetMap contributors" at bounding box center [367, 135] width 245 height 124
click at [55, 13] on img at bounding box center [57, 12] width 16 height 16
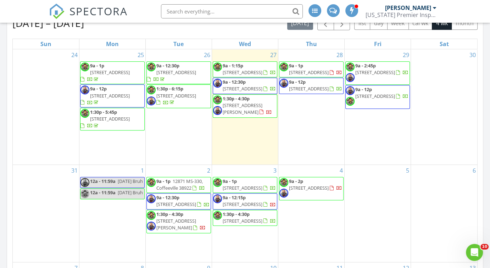
scroll to position [331, 0]
click at [309, 195] on span "9a - 2p 296 Co Rd 5011 , Booneville 38829" at bounding box center [311, 188] width 64 height 21
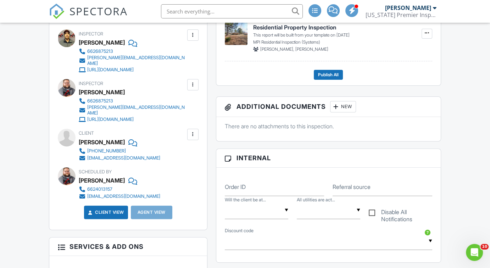
scroll to position [206, 0]
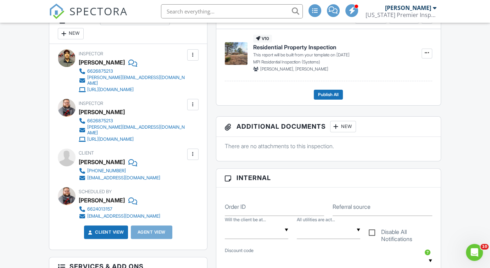
click at [477, 255] on icon "Open Intercom Messenger" at bounding box center [475, 253] width 12 height 12
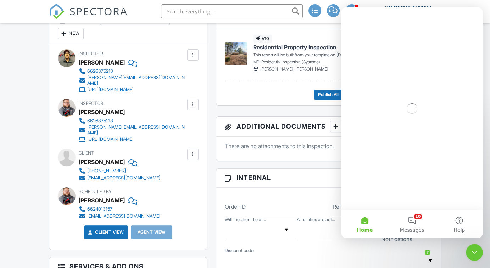
scroll to position [0, 0]
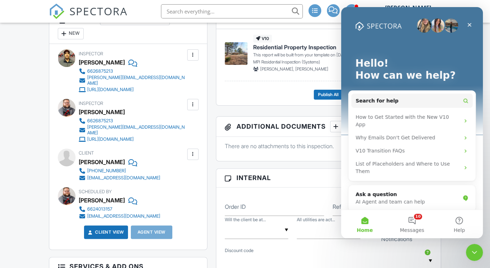
click at [408, 222] on button "10 Messages" at bounding box center [411, 224] width 47 height 28
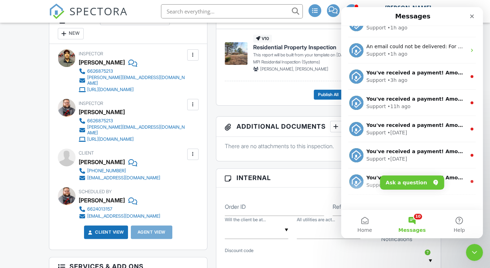
scroll to position [107, 0]
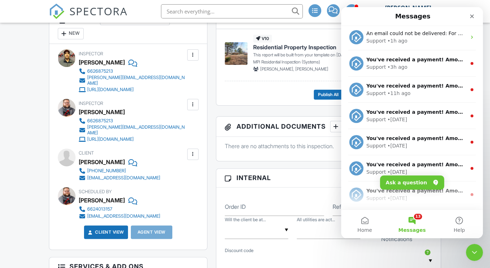
click at [470, 20] on div "Close" at bounding box center [471, 16] width 13 height 13
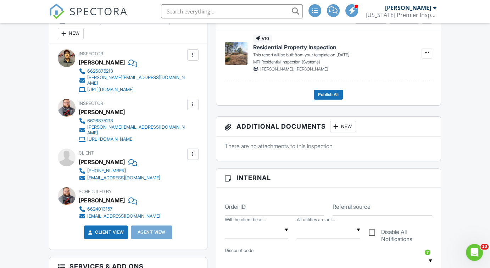
scroll to position [0, 0]
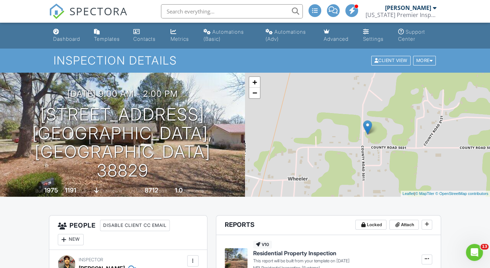
click at [63, 35] on link "Dashboard" at bounding box center [67, 36] width 35 height 20
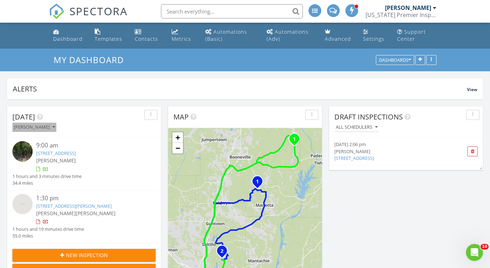
click at [34, 127] on div "[PERSON_NAME]" at bounding box center [34, 127] width 41 height 5
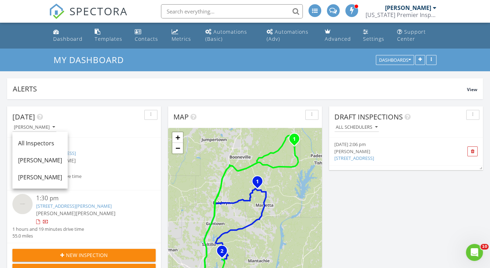
click at [29, 147] on div "All Inspectors" at bounding box center [40, 143] width 44 height 9
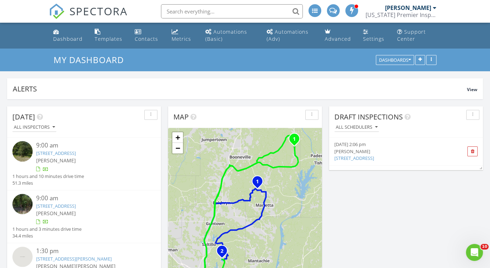
click at [55, 13] on img at bounding box center [57, 12] width 16 height 16
